Goal: Task Accomplishment & Management: Manage account settings

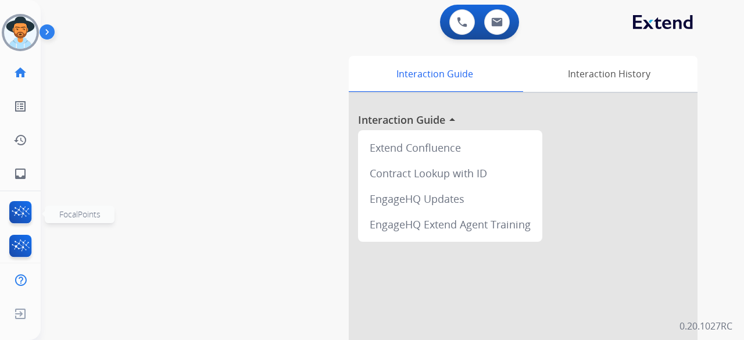
click at [21, 205] on img at bounding box center [20, 214] width 27 height 27
click at [496, 20] on img at bounding box center [497, 21] width 12 height 9
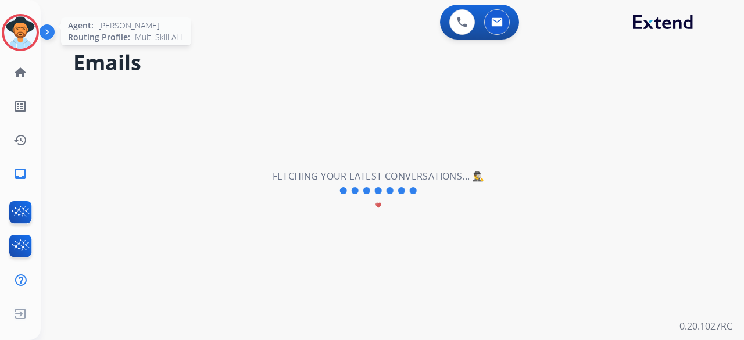
drag, startPoint x: 8, startPoint y: 23, endPoint x: 19, endPoint y: 24, distance: 10.5
click at [8, 23] on div at bounding box center [20, 32] width 37 height 37
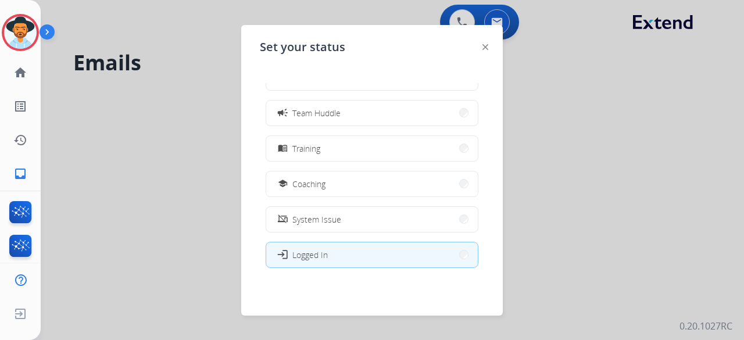
scroll to position [184, 0]
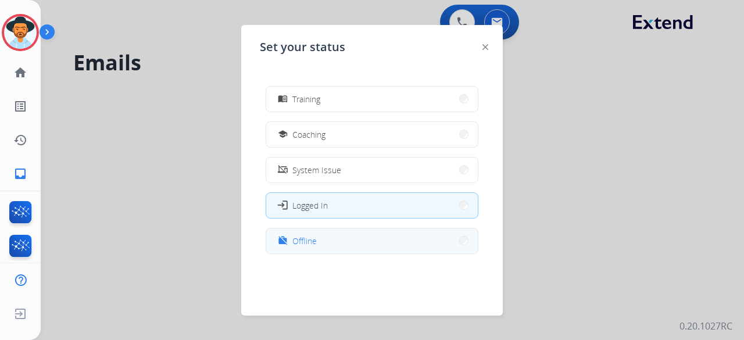
click at [370, 247] on button "work_off Offline" at bounding box center [372, 240] width 212 height 25
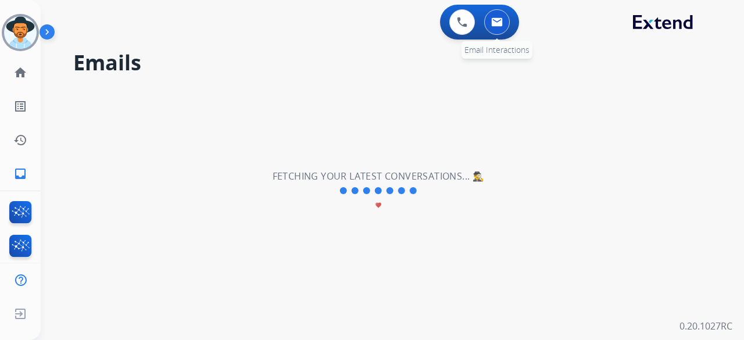
click at [495, 23] on img at bounding box center [497, 21] width 12 height 9
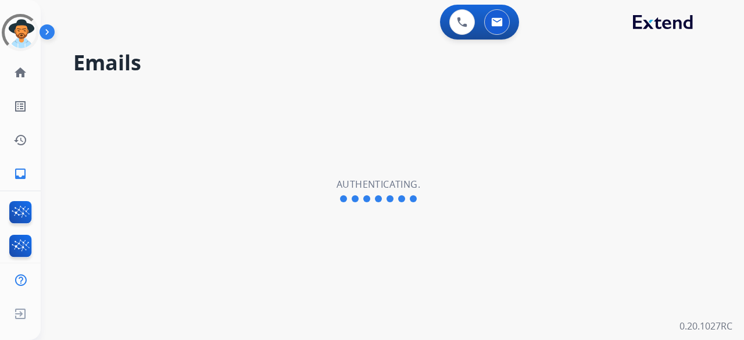
select select "**********"
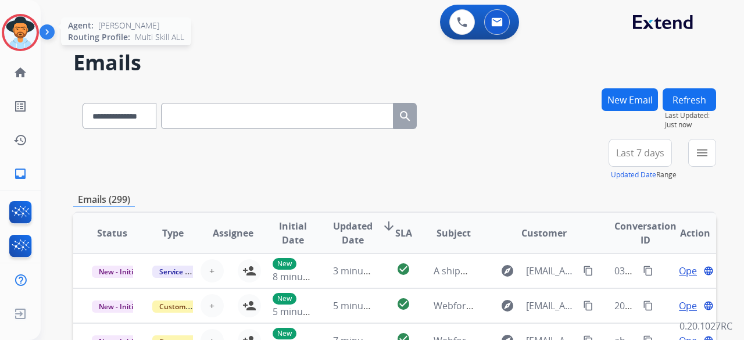
click at [15, 38] on img at bounding box center [20, 32] width 33 height 33
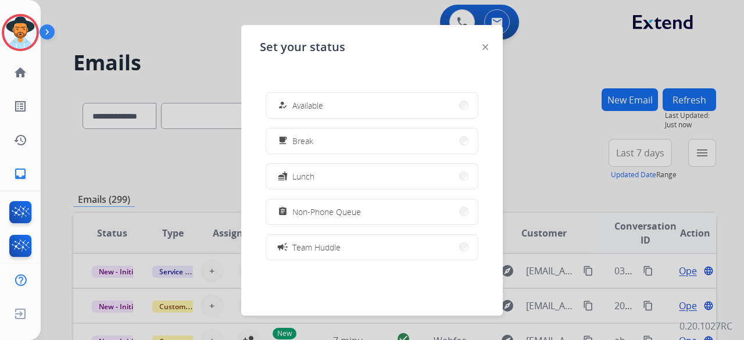
scroll to position [184, 0]
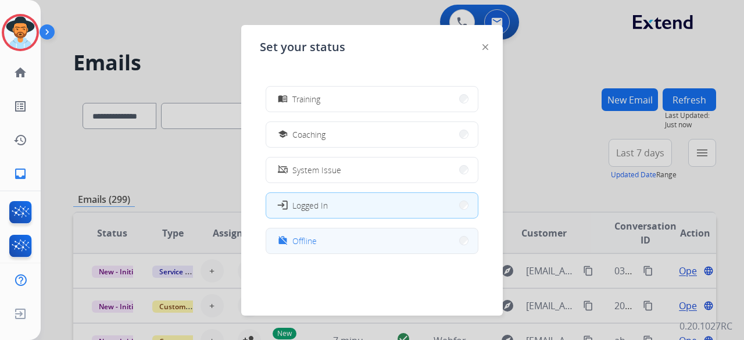
click at [306, 234] on div "work_off Offline" at bounding box center [295, 241] width 41 height 14
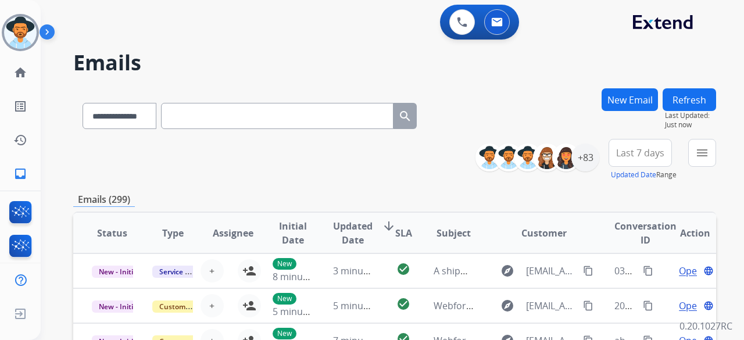
click at [219, 112] on input "text" at bounding box center [277, 116] width 232 height 26
paste input "**********"
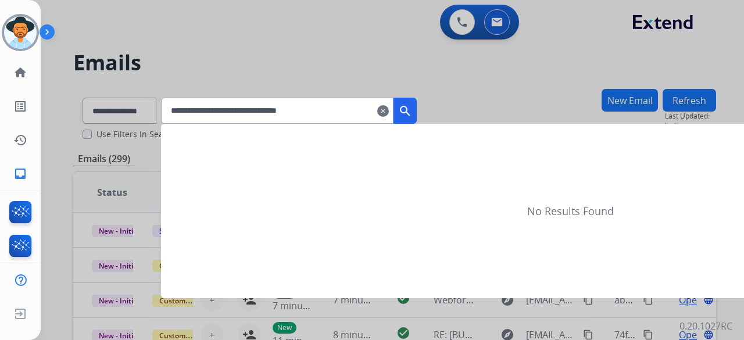
type input "**********"
click at [412, 109] on mat-icon "search" at bounding box center [405, 111] width 14 height 14
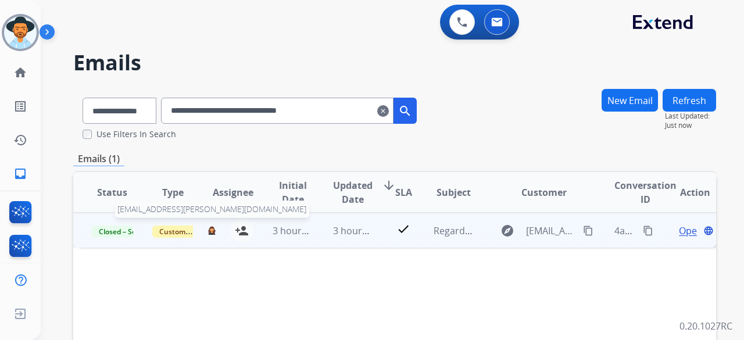
click at [209, 230] on img at bounding box center [211, 230] width 9 height 9
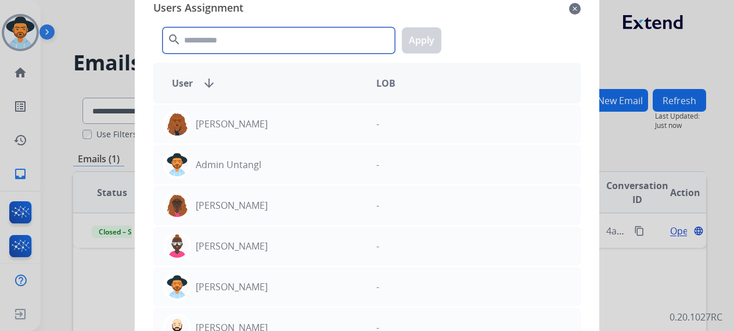
click at [220, 40] on input "text" at bounding box center [279, 40] width 232 height 26
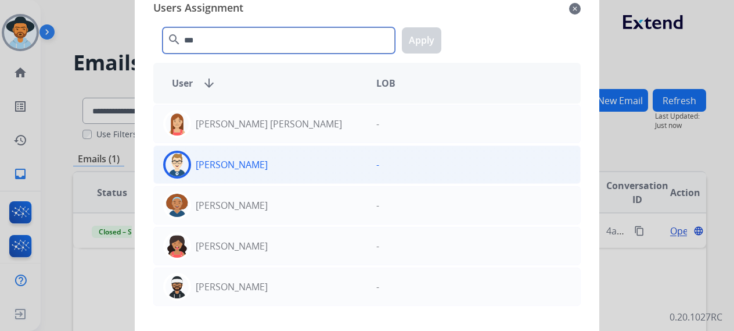
type input "***"
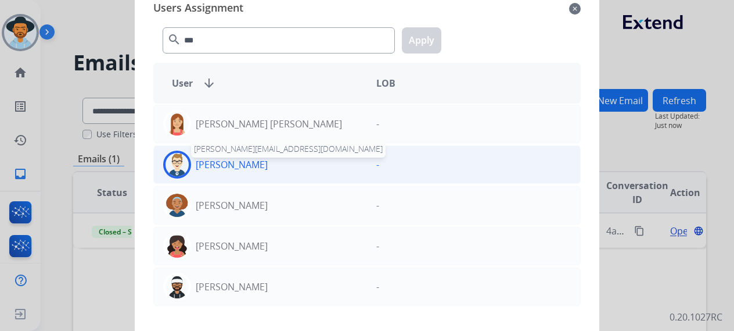
click at [238, 159] on p "Bonnie Lettimore" at bounding box center [232, 164] width 72 height 14
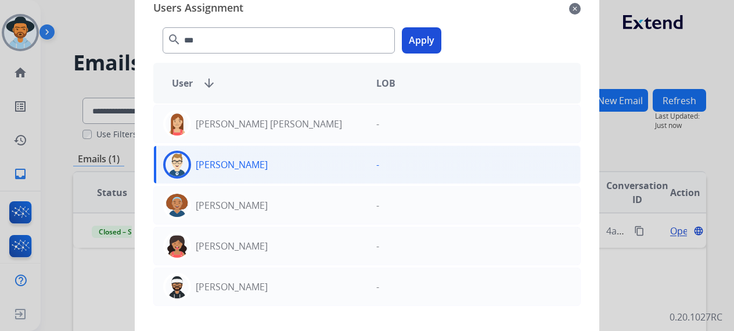
click at [415, 41] on button "Apply" at bounding box center [422, 40] width 40 height 26
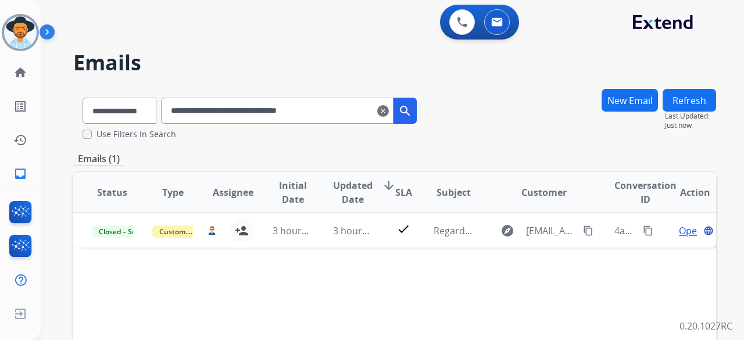
click at [389, 112] on mat-icon "clear" at bounding box center [383, 111] width 12 height 14
